Goal: Task Accomplishment & Management: Complete application form

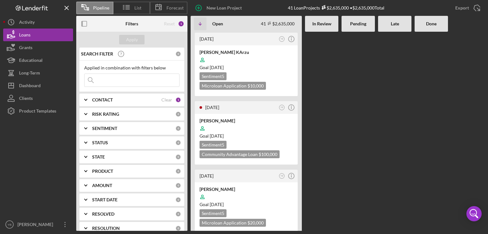
click at [349, 102] on div at bounding box center [357, 131] width 33 height 199
click at [366, 144] on div at bounding box center [357, 131] width 33 height 199
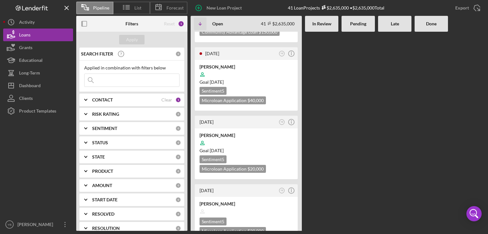
scroll to position [343, 0]
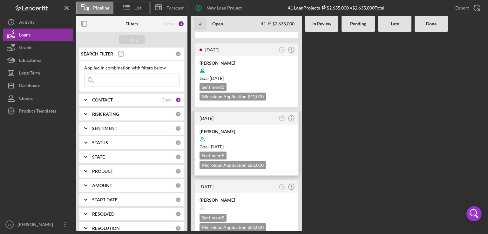
click at [271, 133] on div at bounding box center [245, 139] width 93 height 12
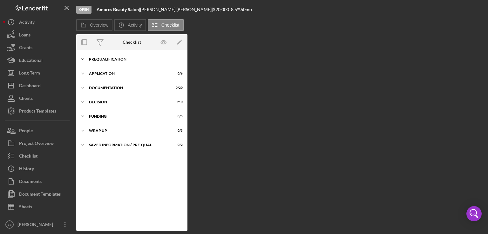
click at [109, 59] on div "Prequalification" at bounding box center [134, 59] width 91 height 4
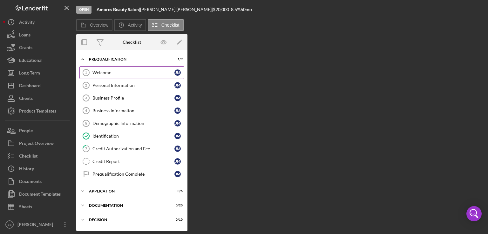
click at [105, 72] on div "Welcome" at bounding box center [133, 72] width 82 height 5
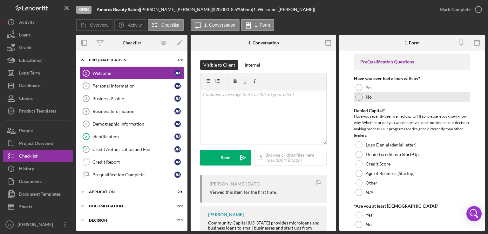
click at [358, 99] on div at bounding box center [358, 97] width 7 height 7
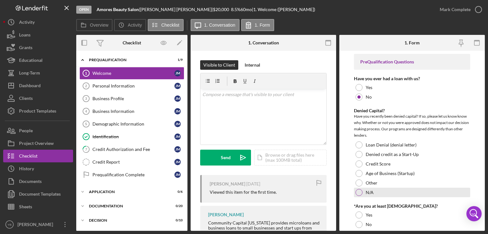
click at [358, 192] on div at bounding box center [358, 192] width 7 height 7
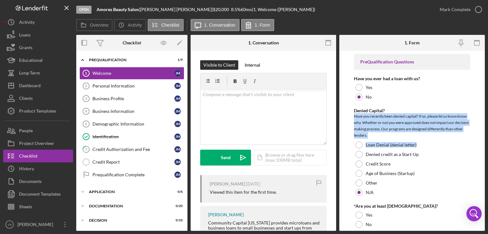
drag, startPoint x: 485, startPoint y: 112, endPoint x: 483, endPoint y: 143, distance: 30.9
click at [483, 143] on div "Open Amores Beauty Salon | [PERSON_NAME] | $20,000 $20,000 8.5 % 60 mo | 1. Wel…" at bounding box center [244, 117] width 488 height 234
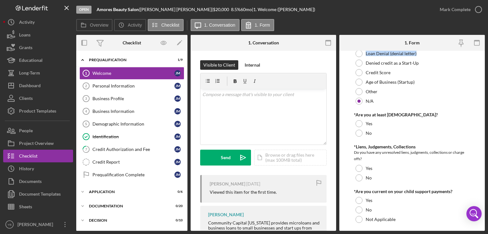
scroll to position [81, 0]
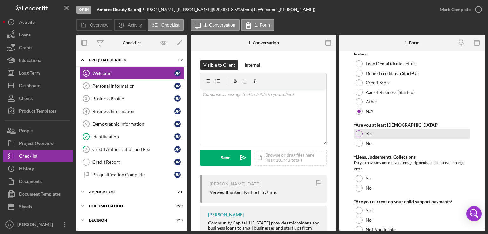
click at [355, 132] on div "Yes" at bounding box center [412, 134] width 116 height 10
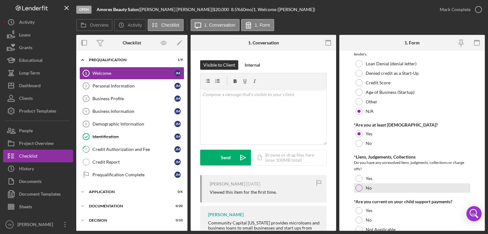
click at [357, 188] on div at bounding box center [358, 188] width 7 height 7
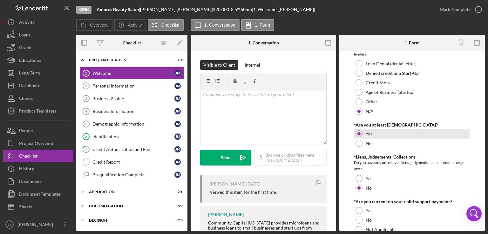
click at [465, 133] on div "Yes" at bounding box center [412, 134] width 116 height 10
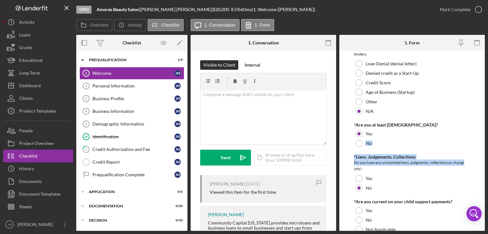
drag, startPoint x: 485, startPoint y: 138, endPoint x: 470, endPoint y: 164, distance: 30.2
click at [470, 164] on div "Open Amores Beauty Salon | [PERSON_NAME] | $20,000 $20,000 8.5 % 60 mo | 1. Wel…" at bounding box center [244, 117] width 488 height 234
click at [470, 164] on form "PreQualification Questions Have you ever had a loan with us? Yes No Denied Capi…" at bounding box center [411, 141] width 145 height 180
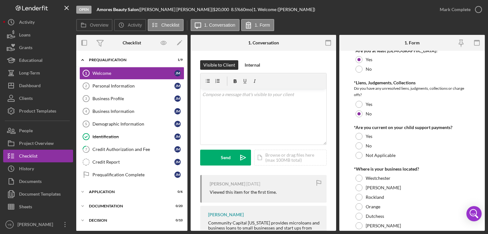
scroll to position [196, 0]
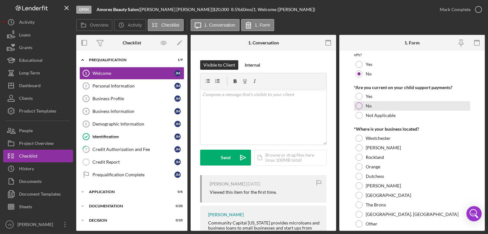
click at [357, 106] on div at bounding box center [358, 106] width 7 height 7
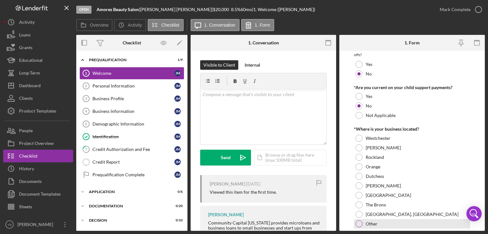
click at [360, 223] on div at bounding box center [358, 224] width 7 height 7
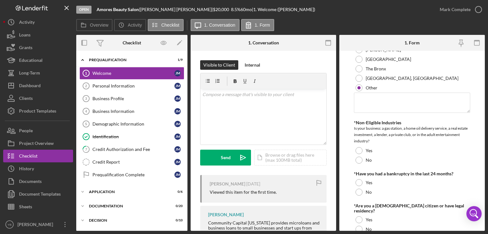
scroll to position [338, 0]
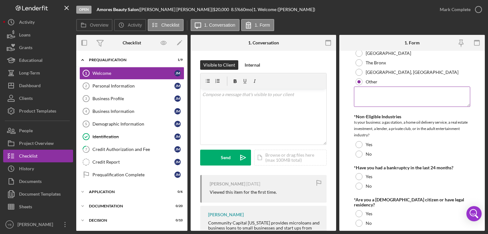
click at [379, 98] on textarea at bounding box center [412, 97] width 116 height 20
type textarea "[US_STATE]"
click at [358, 153] on div at bounding box center [358, 154] width 7 height 7
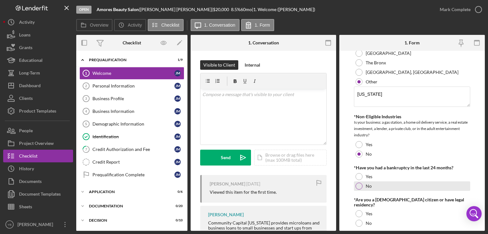
click at [357, 184] on div at bounding box center [358, 186] width 7 height 7
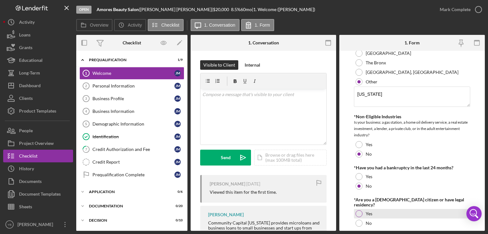
click at [358, 211] on div at bounding box center [358, 214] width 7 height 7
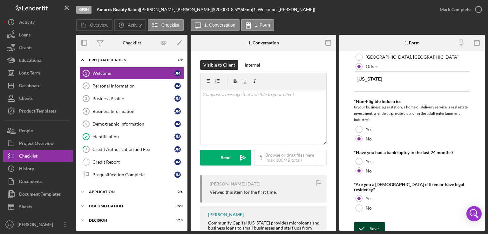
click at [370, 225] on div "Save" at bounding box center [374, 229] width 9 height 13
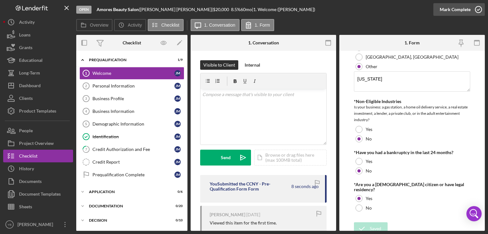
click at [447, 6] on div "Mark Complete" at bounding box center [455, 9] width 31 height 13
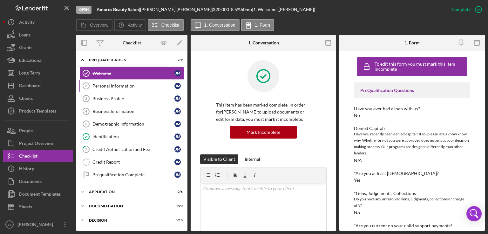
click at [131, 87] on div "Personal Information" at bounding box center [133, 86] width 82 height 5
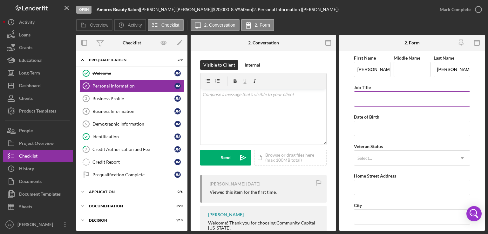
click at [363, 100] on input "Job Title" at bounding box center [412, 98] width 116 height 15
type input "J"
click at [376, 70] on input "[PERSON_NAME]" at bounding box center [372, 69] width 37 height 15
type input "J"
click at [407, 71] on input "Middle Name" at bounding box center [412, 69] width 37 height 15
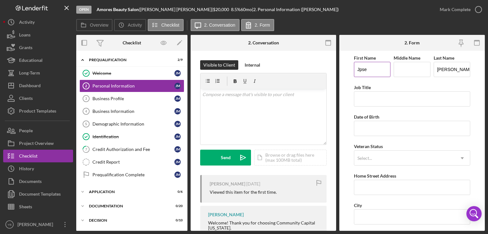
click at [375, 71] on input "Jpse" at bounding box center [372, 69] width 37 height 15
type input "[PERSON_NAME]"
click at [414, 69] on input "Middle Name" at bounding box center [412, 69] width 37 height 15
type input "A"
click at [461, 71] on input "[PERSON_NAME]" at bounding box center [452, 69] width 37 height 15
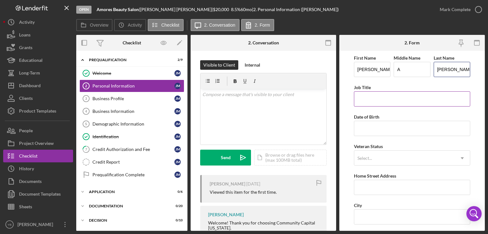
type input "[PERSON_NAME]"
click at [420, 100] on input "Job Title" at bounding box center [412, 98] width 116 height 15
type input "Owner"
click at [369, 127] on input "Date of Birth" at bounding box center [412, 128] width 116 height 15
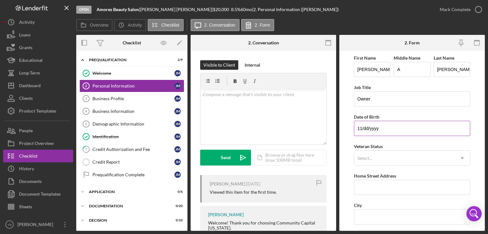
type input "1m/dd/yyyy"
type input "[DATE]"
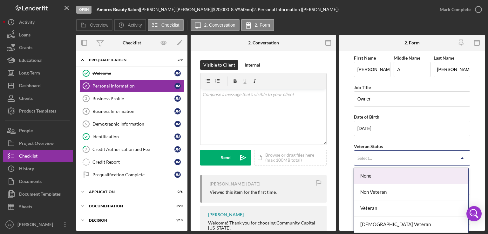
click at [381, 154] on div "Select..." at bounding box center [404, 158] width 100 height 15
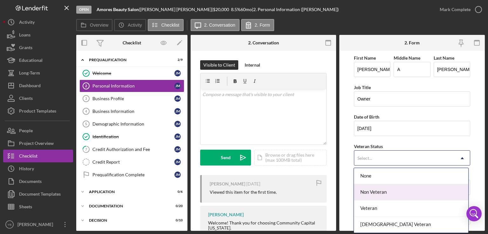
click at [375, 192] on div "Non Veteran" at bounding box center [411, 193] width 114 height 16
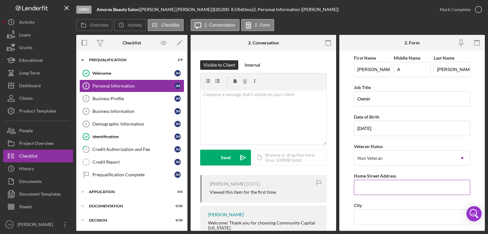
click at [379, 192] on input "Home Street Address" at bounding box center [412, 187] width 116 height 15
click at [363, 186] on input "Home Street Address" at bounding box center [412, 187] width 116 height 15
type input "[STREET_ADDRESS]"
click at [365, 217] on input "City" at bounding box center [412, 217] width 116 height 15
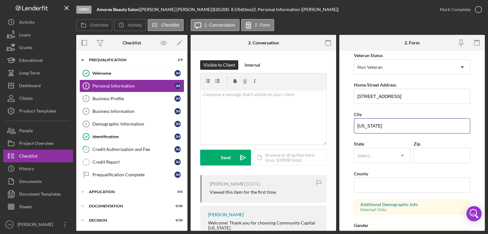
scroll to position [94, 0]
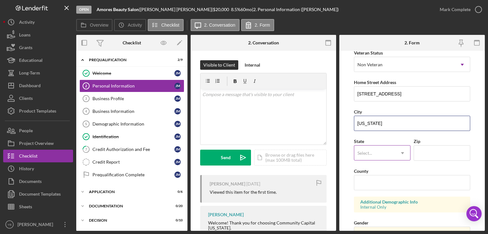
type input "[US_STATE]"
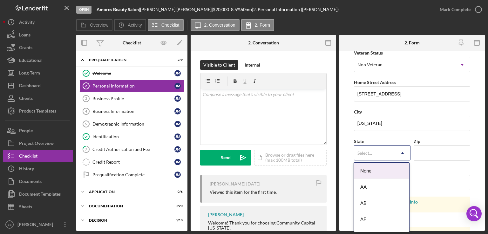
click at [379, 150] on div "Select..." at bounding box center [374, 153] width 41 height 15
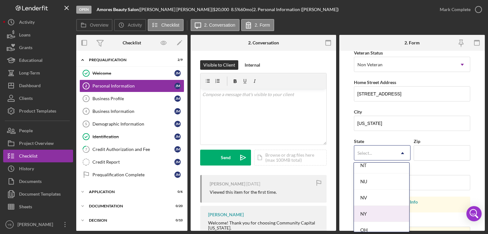
click at [381, 214] on div "NY" at bounding box center [381, 214] width 55 height 16
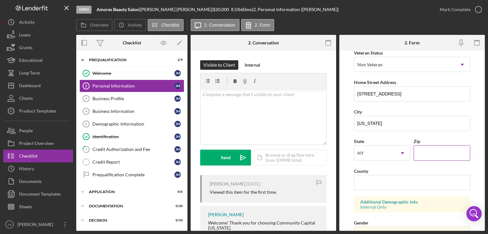
click at [427, 150] on input "Zip" at bounding box center [442, 152] width 57 height 15
type input "10033"
click at [387, 180] on input "County" at bounding box center [412, 182] width 116 height 15
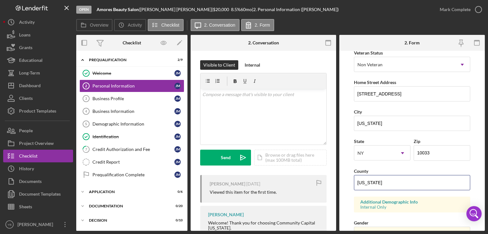
type input "[US_STATE]"
click at [472, 175] on form "First Name [PERSON_NAME] Middle Name A Last Name [PERSON_NAME] Job Title Owner …" at bounding box center [411, 141] width 145 height 180
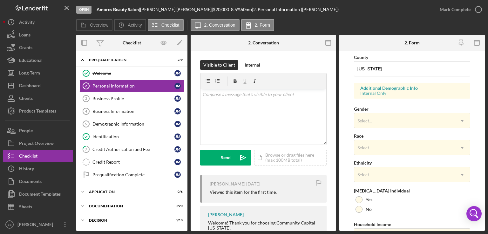
scroll to position [209, 0]
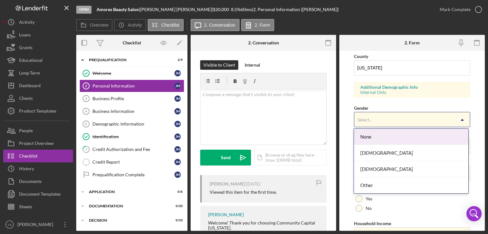
click at [461, 121] on icon "Icon/Dropdown Arrow" at bounding box center [461, 119] width 15 height 15
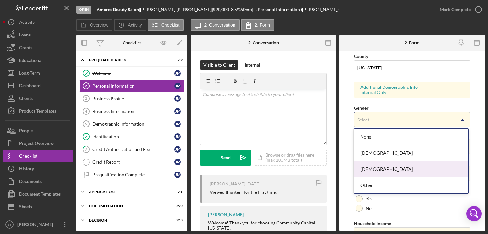
click at [387, 172] on div "[DEMOGRAPHIC_DATA]" at bounding box center [411, 169] width 114 height 16
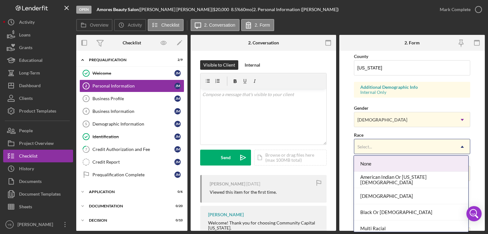
click at [377, 146] on div "Select..." at bounding box center [404, 147] width 100 height 15
click at [374, 167] on div "None" at bounding box center [411, 164] width 114 height 16
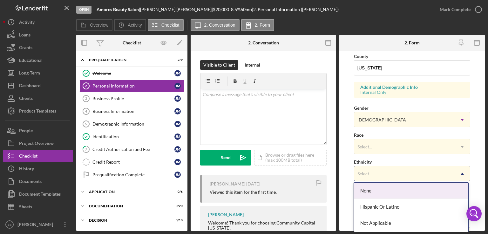
click at [390, 173] on div "Select..." at bounding box center [404, 174] width 100 height 15
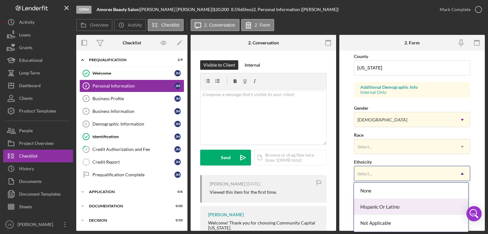
click at [376, 205] on div "Hispanic Or Latino" at bounding box center [411, 207] width 114 height 16
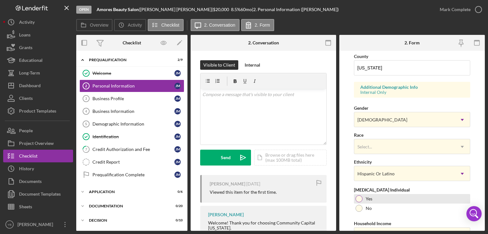
click at [358, 200] on div at bounding box center [358, 199] width 7 height 7
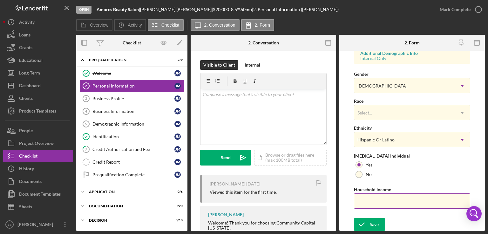
click at [398, 203] on input "Household Income" at bounding box center [412, 201] width 116 height 15
type input "$87,000"
click at [372, 224] on div "Save" at bounding box center [374, 225] width 9 height 13
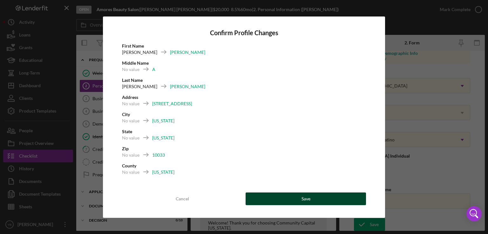
click at [288, 198] on button "Save" at bounding box center [306, 199] width 120 height 13
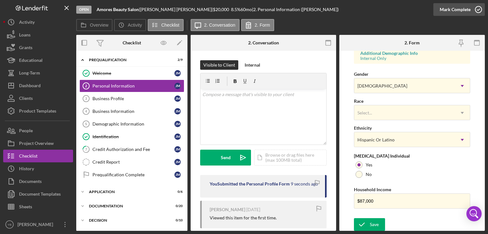
click at [454, 9] on div "Mark Complete" at bounding box center [455, 9] width 31 height 13
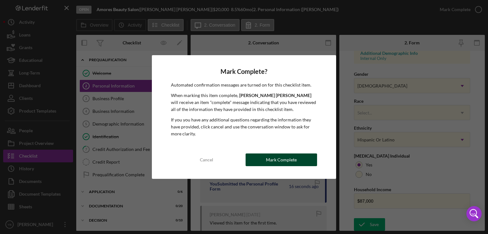
click at [286, 160] on div "Mark Complete" at bounding box center [281, 160] width 31 height 13
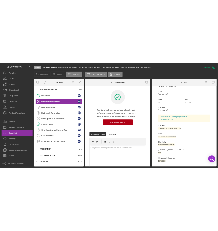
scroll to position [116, 0]
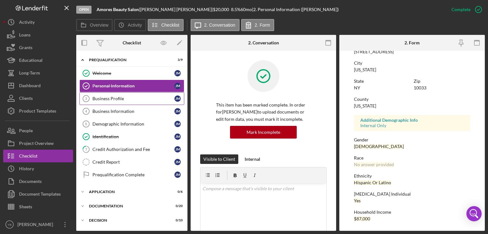
click at [114, 99] on div "Business Profile" at bounding box center [133, 98] width 82 height 5
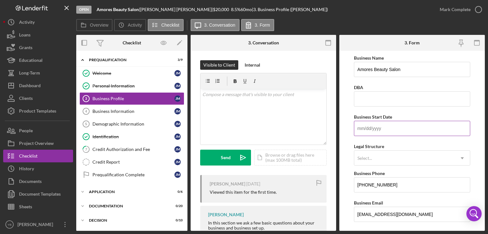
click at [383, 131] on input "Business Start Date" at bounding box center [412, 128] width 116 height 15
click at [370, 133] on input "Business Start Date" at bounding box center [412, 128] width 116 height 15
type input "[DATE]"
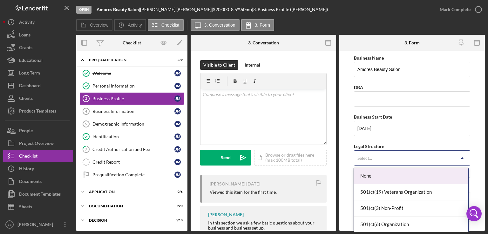
click at [365, 160] on div "Select..." at bounding box center [364, 158] width 15 height 5
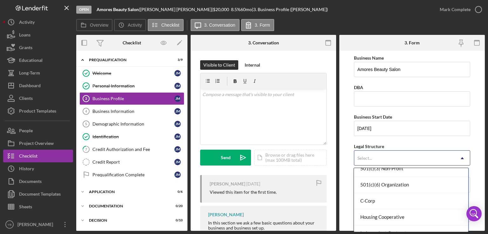
scroll to position [41, 0]
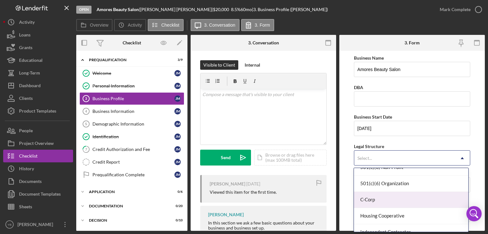
click at [407, 200] on div "C-Corp" at bounding box center [411, 200] width 114 height 16
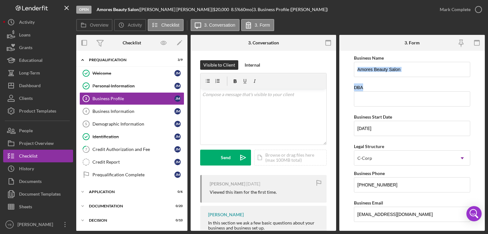
drag, startPoint x: 486, startPoint y: 74, endPoint x: 484, endPoint y: 91, distance: 17.9
click at [484, 91] on div "Open Amores Beauty Salon | [PERSON_NAME] | $20,000 $20,000 8.5 % 60 mo | 3. Bus…" at bounding box center [244, 117] width 488 height 234
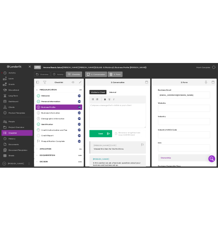
scroll to position [145, 0]
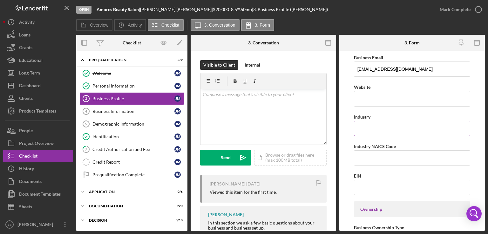
click at [390, 124] on input "Industry" at bounding box center [412, 128] width 116 height 15
type input "Beauty"
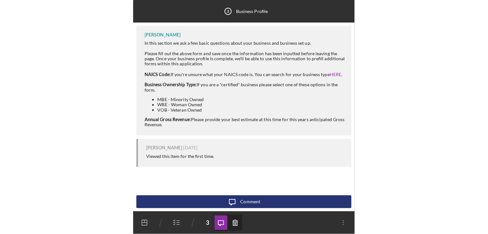
scroll to position [0, 0]
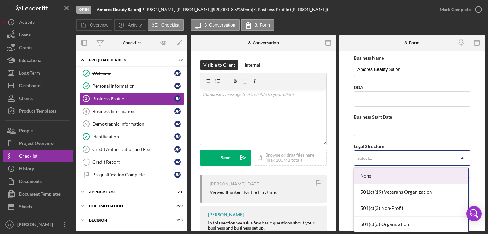
click at [463, 159] on icon "Icon/Dropdown Arrow" at bounding box center [461, 158] width 15 height 15
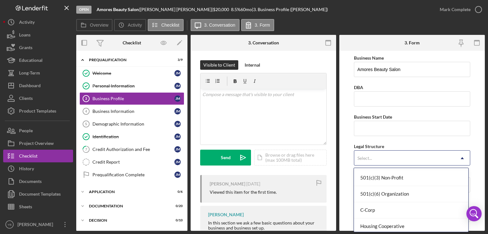
scroll to position [34, 0]
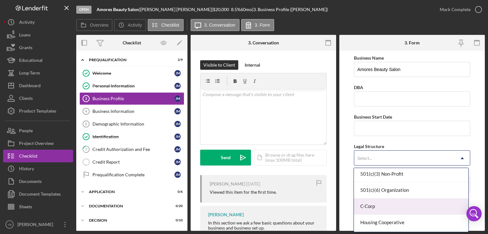
click at [380, 204] on div "C-Corp" at bounding box center [411, 207] width 114 height 16
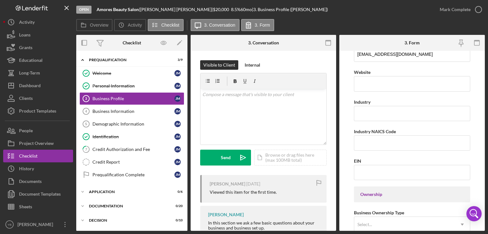
scroll to position [164, 0]
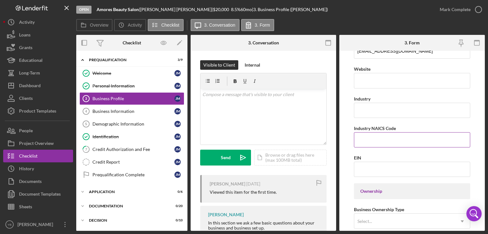
click at [369, 141] on input "Industry NAICS Code" at bounding box center [412, 139] width 116 height 15
click at [365, 170] on input "EIN" at bounding box center [412, 169] width 116 height 15
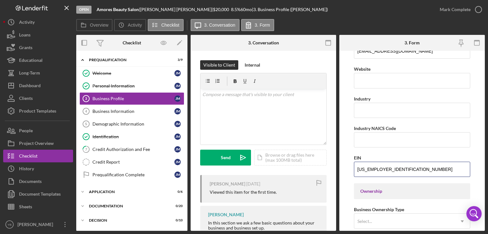
type input "[US_EMPLOYER_IDENTIFICATION_NUMBER]"
click at [365, 139] on input "Industry NAICS Code" at bounding box center [412, 139] width 116 height 15
paste input "812112"
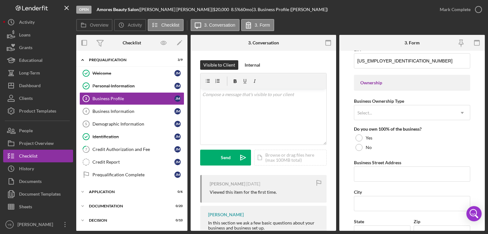
scroll to position [280, 0]
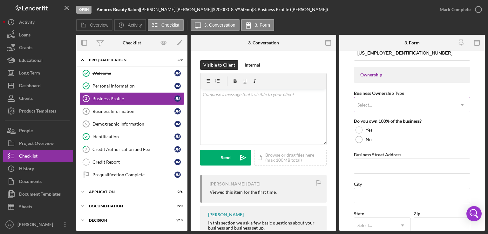
type input "812112"
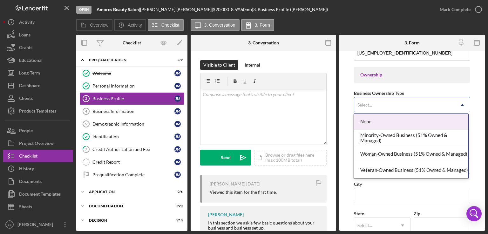
click at [464, 101] on icon "Icon/Dropdown Arrow" at bounding box center [461, 105] width 15 height 15
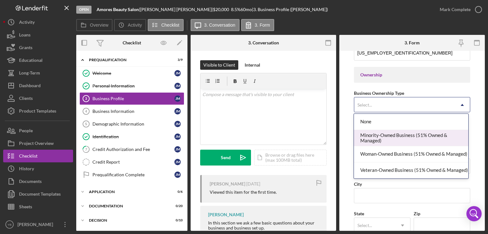
click at [431, 138] on div "Minority-Owned Business (51% Owned & Managed)" at bounding box center [411, 138] width 114 height 16
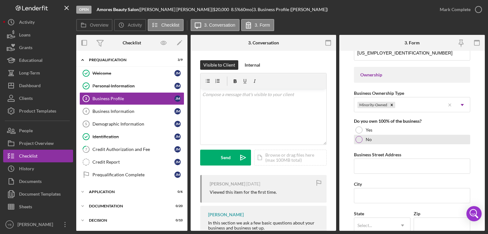
click at [360, 141] on div at bounding box center [358, 139] width 7 height 7
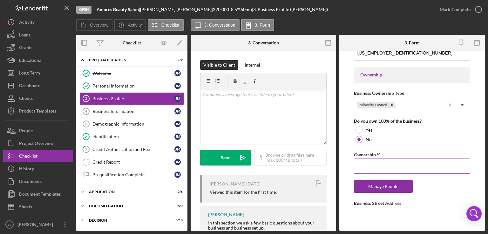
click at [365, 161] on input "Ownership %" at bounding box center [412, 166] width 116 height 15
type input "50.00%"
click at [431, 189] on div "Business Name Amores Beauty Salon DBA Business Start Date Legal Structure C-Cor…" at bounding box center [412, 143] width 116 height 739
drag, startPoint x: 485, startPoint y: 152, endPoint x: 484, endPoint y: 167, distance: 14.7
click at [484, 167] on div "Open Amores Beauty Salon | [PERSON_NAME] | $20,000 $20,000 8.5 % 60 mo | 3. Bus…" at bounding box center [244, 117] width 488 height 234
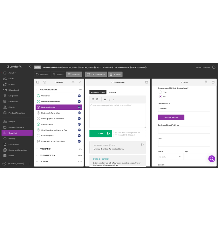
scroll to position [343, 0]
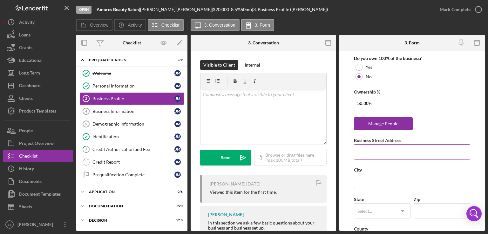
click at [385, 151] on input "Business Street Address" at bounding box center [412, 152] width 116 height 15
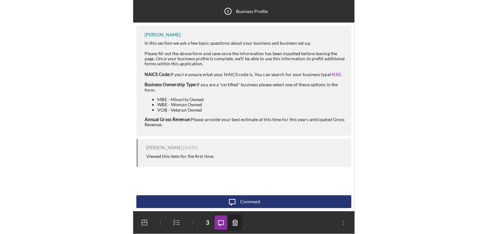
scroll to position [0, 0]
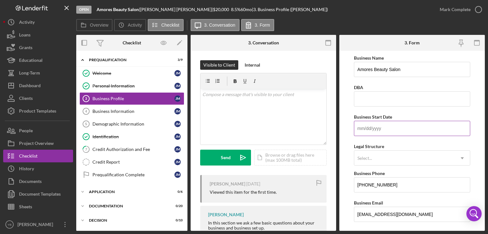
click at [438, 131] on input "Business Start Date" at bounding box center [412, 128] width 116 height 15
type input "[DATE]"
click at [483, 94] on div "Open Amores Beauty Salon | [PERSON_NAME] | $20,000 $20,000 8.5 % 60 mo | 3. Bus…" at bounding box center [244, 117] width 488 height 234
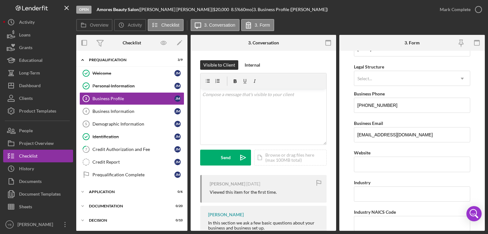
scroll to position [82, 0]
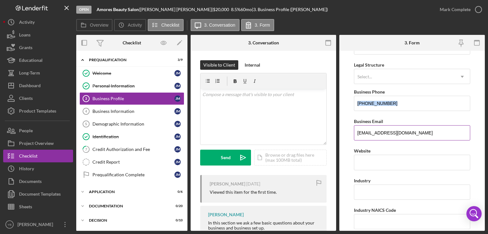
drag, startPoint x: 485, startPoint y: 94, endPoint x: 468, endPoint y: 132, distance: 42.0
click at [468, 132] on div "Open Amores Beauty Salon | [PERSON_NAME] | $20,000 $20,000 8.5 % 60 mo | 3. Bus…" at bounding box center [244, 117] width 488 height 234
click at [468, 132] on input "[EMAIL_ADDRESS][DOMAIN_NAME]" at bounding box center [412, 132] width 116 height 15
click at [365, 221] on input "Industry NAICS Code" at bounding box center [412, 221] width 116 height 15
paste input "812112"
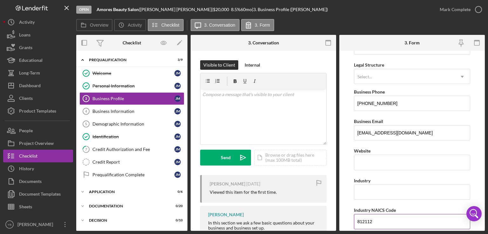
click at [365, 221] on input "812112" at bounding box center [412, 221] width 116 height 15
type input "812112"
click at [375, 187] on input "Industry" at bounding box center [412, 192] width 116 height 15
type input "Beauty Salon"
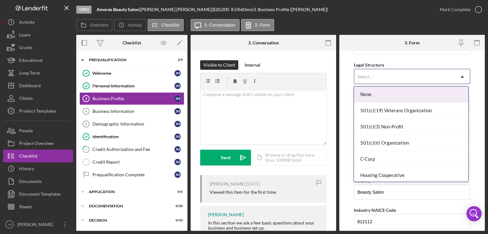
click at [460, 75] on icon "Icon/Dropdown Arrow" at bounding box center [461, 76] width 15 height 15
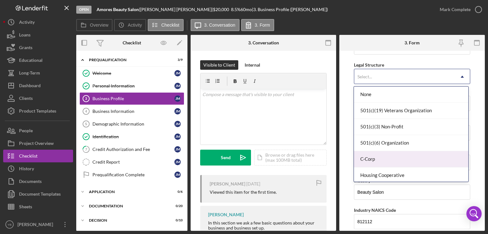
click at [405, 162] on div "C-Corp" at bounding box center [411, 159] width 114 height 16
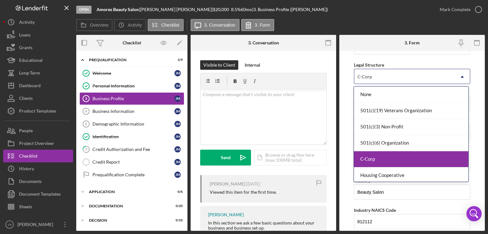
click at [377, 157] on div "C-Corp" at bounding box center [411, 159] width 114 height 16
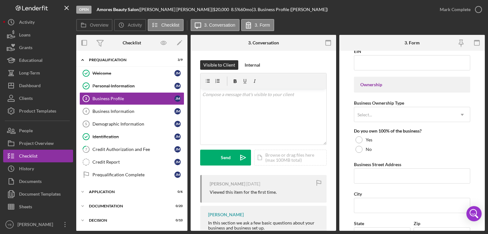
scroll to position [273, 0]
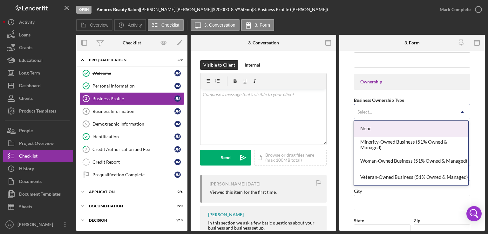
click at [456, 112] on icon "Icon/Dropdown Arrow" at bounding box center [461, 111] width 15 height 15
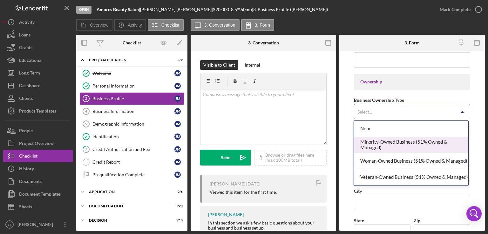
click at [403, 143] on div "Minority-Owned Business (51% Owned & Managed)" at bounding box center [411, 145] width 114 height 16
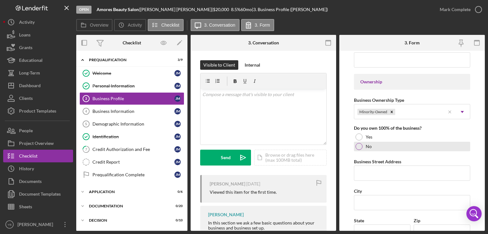
click at [361, 145] on div at bounding box center [358, 146] width 7 height 7
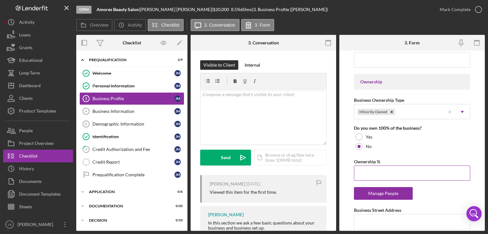
click at [365, 171] on input "Ownership %" at bounding box center [412, 173] width 116 height 15
type input "3%"
type input "50.00%"
click at [434, 195] on div "Business Name Amores Beauty Salon DBA Business Start Date [DATE] Legal Structur…" at bounding box center [412, 150] width 116 height 739
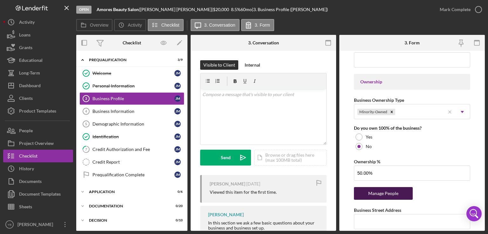
click at [400, 197] on div "Manage People" at bounding box center [383, 193] width 52 height 13
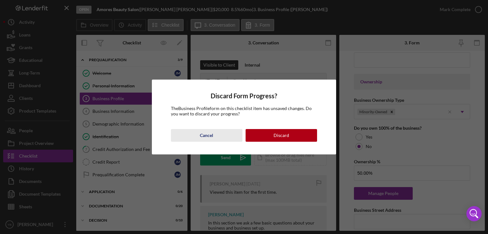
click at [205, 135] on div "Cancel" at bounding box center [206, 135] width 13 height 13
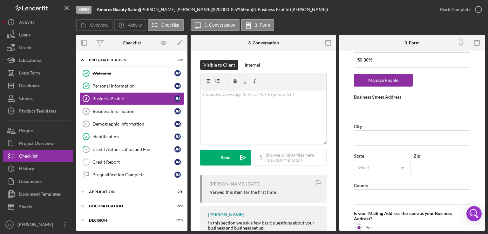
scroll to position [387, 0]
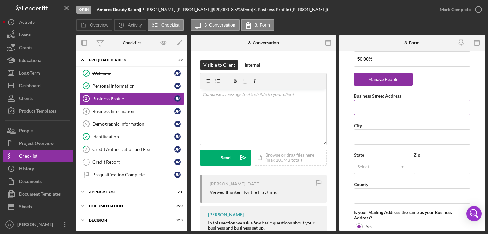
click at [375, 106] on input "Business Street Address" at bounding box center [412, 107] width 116 height 15
type input "301 Audubon"
click at [362, 135] on input "City" at bounding box center [412, 137] width 116 height 15
type input "[US_STATE]"
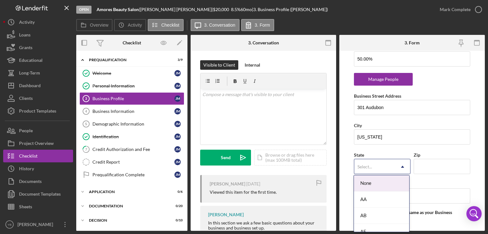
click at [380, 165] on div "Select..." at bounding box center [374, 167] width 41 height 15
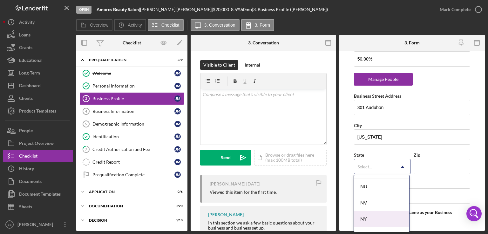
click at [376, 214] on div "NY" at bounding box center [381, 220] width 55 height 16
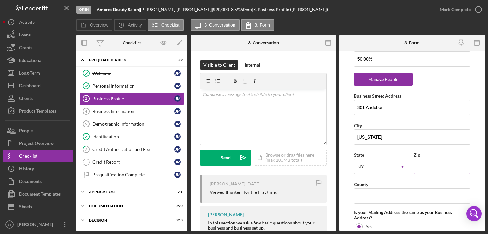
click at [420, 168] on input "Zip" at bounding box center [442, 166] width 57 height 15
type input "10033"
click at [400, 196] on input "County" at bounding box center [412, 196] width 116 height 15
type input "[US_STATE]"
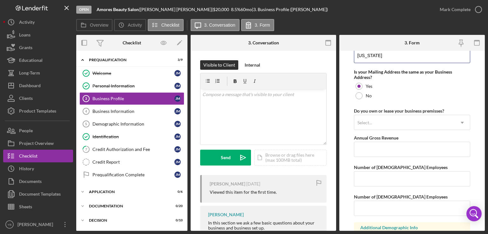
scroll to position [530, 0]
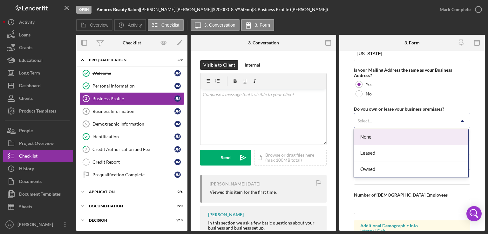
click at [456, 121] on icon "Icon/Dropdown Arrow" at bounding box center [461, 120] width 15 height 15
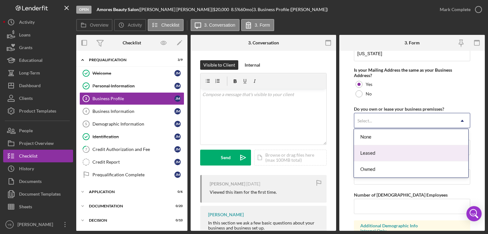
click at [389, 152] on div "Leased" at bounding box center [411, 153] width 114 height 16
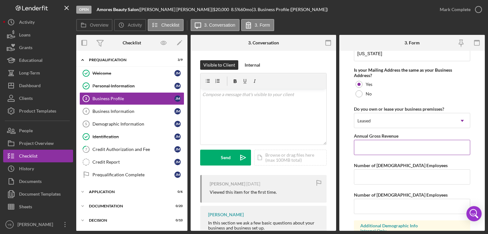
click at [365, 145] on input "Annual Gross Revenue" at bounding box center [412, 147] width 116 height 15
type input "$68,000"
click at [363, 178] on input "Number of [DEMOGRAPHIC_DATA] Employees" at bounding box center [412, 177] width 116 height 15
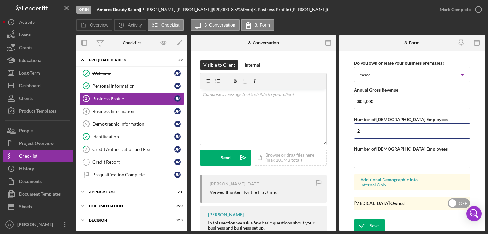
type input "2"
click at [455, 201] on input "checkbox" at bounding box center [459, 204] width 22 height 10
checkbox input "true"
click at [367, 225] on icon "submit" at bounding box center [362, 226] width 16 height 16
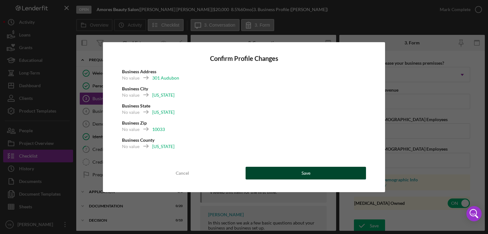
click at [324, 170] on button "Save" at bounding box center [306, 173] width 120 height 13
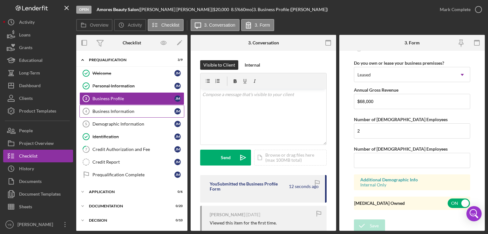
click at [113, 114] on link "Business Information 4 Business Information [PERSON_NAME]" at bounding box center [131, 111] width 105 height 13
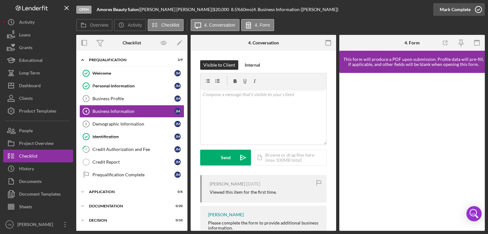
click at [458, 11] on div "Mark Complete" at bounding box center [455, 9] width 31 height 13
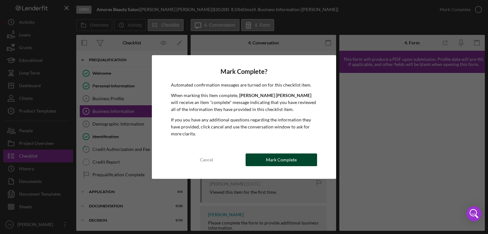
click at [274, 160] on div "Mark Complete" at bounding box center [281, 160] width 31 height 13
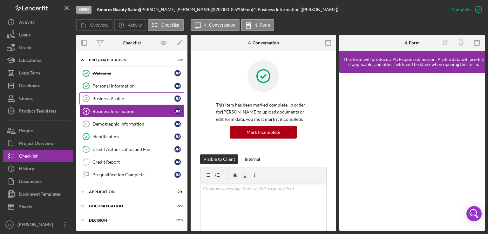
click at [119, 97] on div "Business Profile" at bounding box center [133, 98] width 82 height 5
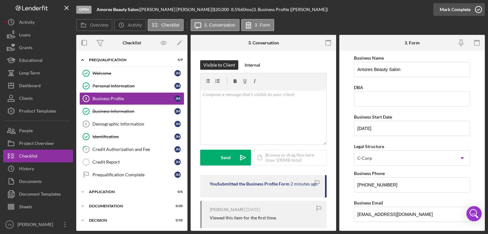
click at [468, 9] on div "Mark Complete" at bounding box center [455, 9] width 31 height 13
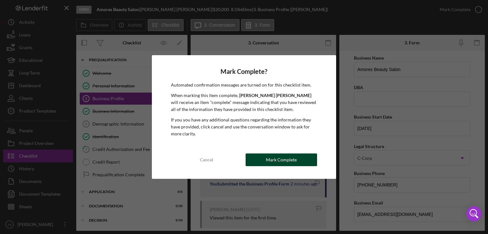
click at [287, 160] on div "Mark Complete" at bounding box center [281, 160] width 31 height 13
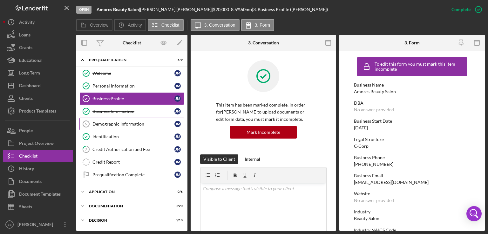
click at [125, 124] on div "Demographic Information" at bounding box center [133, 124] width 82 height 5
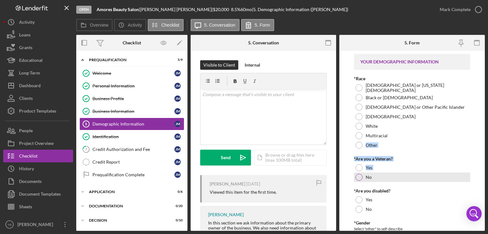
drag, startPoint x: 360, startPoint y: 145, endPoint x: 359, endPoint y: 172, distance: 27.7
click at [359, 173] on div "No" at bounding box center [412, 178] width 116 height 10
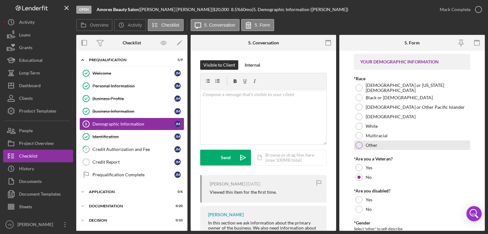
click at [358, 148] on div at bounding box center [358, 145] width 7 height 7
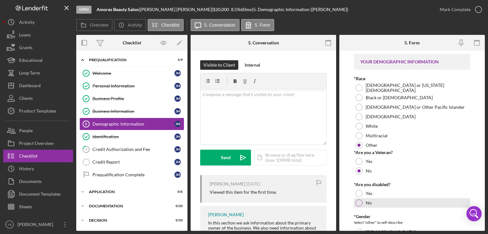
click at [357, 206] on div "No" at bounding box center [412, 204] width 116 height 10
click at [484, 114] on form "YOUR DEMOGRAPHIC INFORMATION *Race [DEMOGRAPHIC_DATA] or [US_STATE][DEMOGRAPHIC…" at bounding box center [411, 141] width 145 height 180
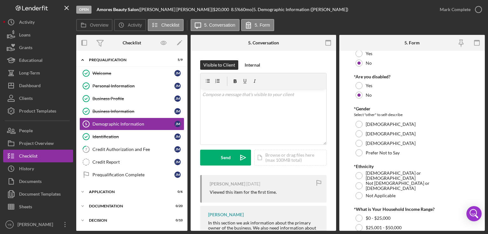
scroll to position [109, 0]
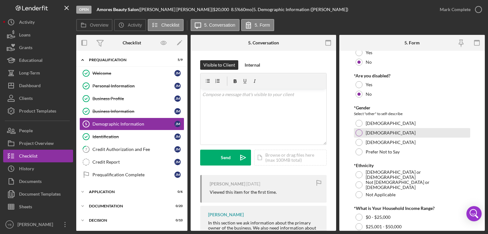
click at [358, 135] on div at bounding box center [358, 133] width 7 height 7
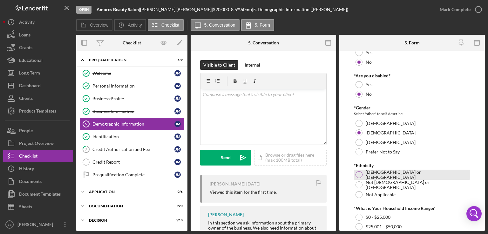
click at [356, 173] on div at bounding box center [358, 175] width 7 height 7
drag, startPoint x: 486, startPoint y: 151, endPoint x: 486, endPoint y: 170, distance: 18.4
click at [486, 170] on div "Open Amores Beauty Salon | [PERSON_NAME] | $20,000 $20,000 8.5 % 60 mo | 5. Dem…" at bounding box center [244, 117] width 488 height 234
click at [478, 165] on form "YOUR DEMOGRAPHIC INFORMATION *Race [DEMOGRAPHIC_DATA] or [US_STATE][DEMOGRAPHIC…" at bounding box center [411, 141] width 145 height 180
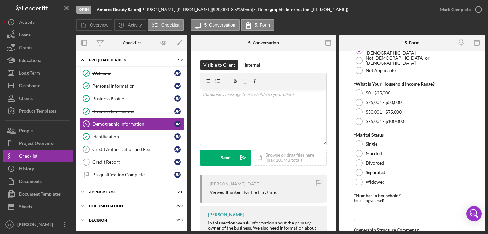
scroll to position [236, 0]
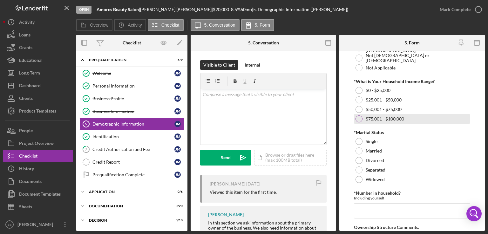
click at [358, 118] on div at bounding box center [358, 119] width 7 height 7
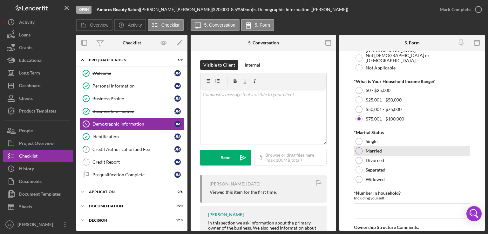
click at [356, 150] on div at bounding box center [358, 151] width 7 height 7
click at [362, 209] on input "*Number in household?" at bounding box center [412, 211] width 116 height 15
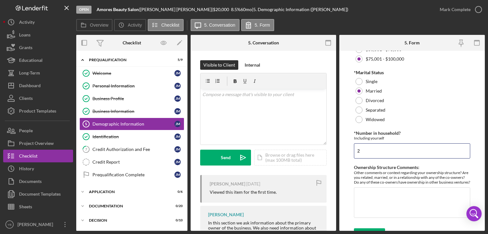
scroll to position [310, 0]
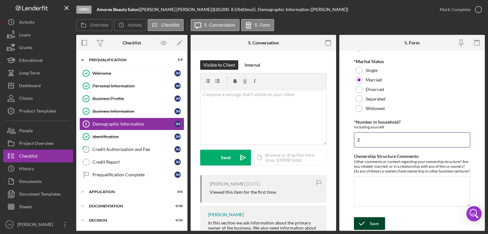
type input "2"
click at [375, 224] on div "Save" at bounding box center [374, 224] width 9 height 13
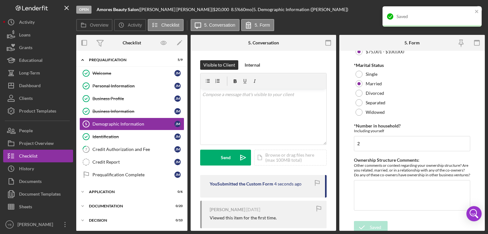
scroll to position [316, 0]
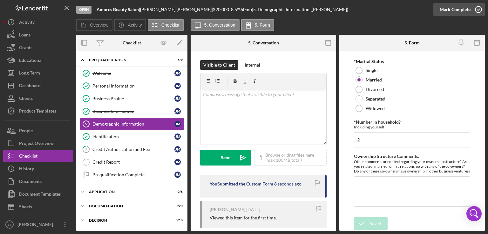
click at [454, 9] on div "Mark Complete" at bounding box center [455, 9] width 31 height 13
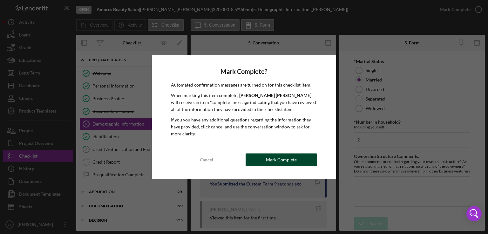
click at [279, 165] on div "Mark Complete" at bounding box center [281, 160] width 31 height 13
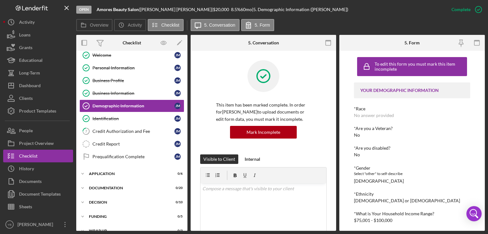
scroll to position [19, 0]
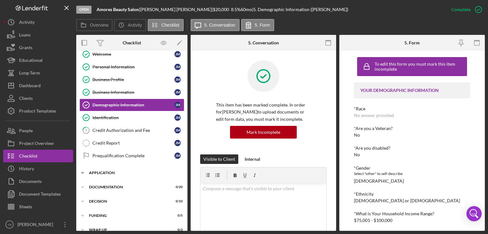
click at [100, 173] on div "Application" at bounding box center [134, 173] width 91 height 4
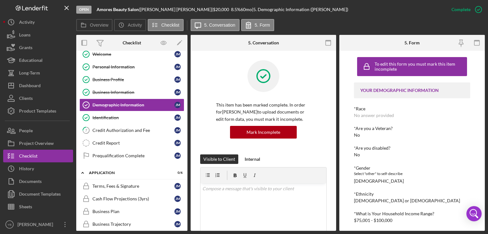
click at [186, 166] on div "Icon/Expander Prequalification 6 / 9 Welcome Welcome [PERSON_NAME] Personal Inf…" at bounding box center [131, 141] width 111 height 180
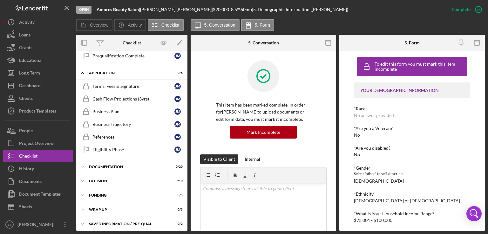
scroll to position [120, 0]
drag, startPoint x: 488, startPoint y: 77, endPoint x: 488, endPoint y: 87, distance: 10.5
click at [488, 87] on div "Open Amores Beauty Salon | [PERSON_NAME] | $20,000 $20,000 8.5 % 60 mo | 5. Dem…" at bounding box center [244, 117] width 488 height 234
click at [117, 165] on div "Documentation" at bounding box center [134, 167] width 91 height 4
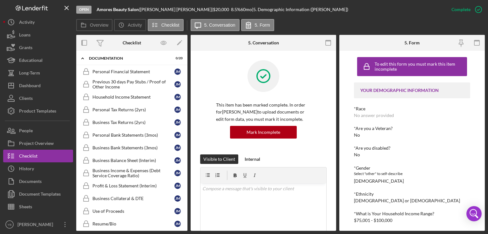
scroll to position [231, 0]
